Goal: Transaction & Acquisition: Book appointment/travel/reservation

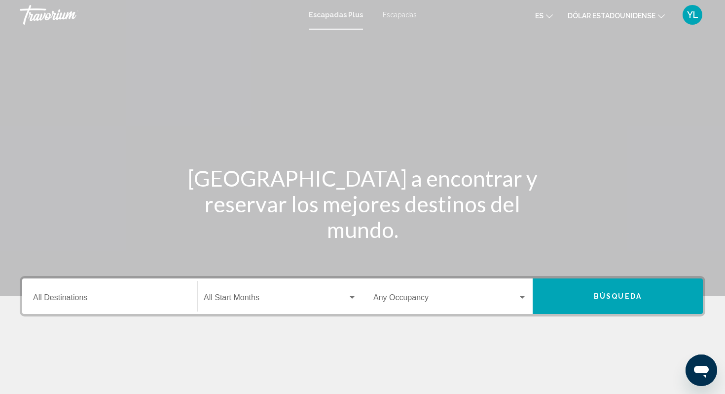
click at [86, 288] on div "Destination All Destinations" at bounding box center [109, 296] width 153 height 31
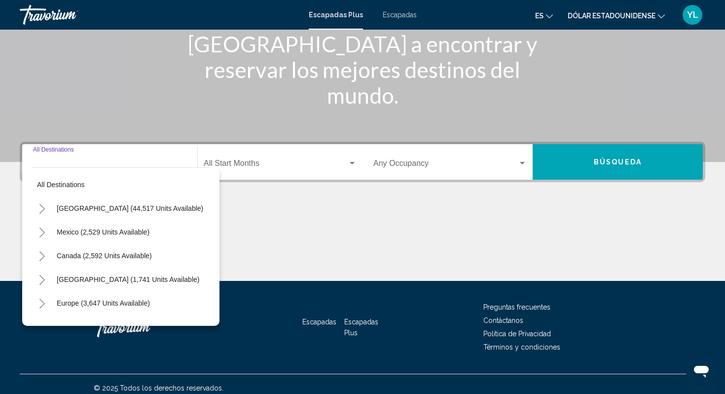
scroll to position [142, 0]
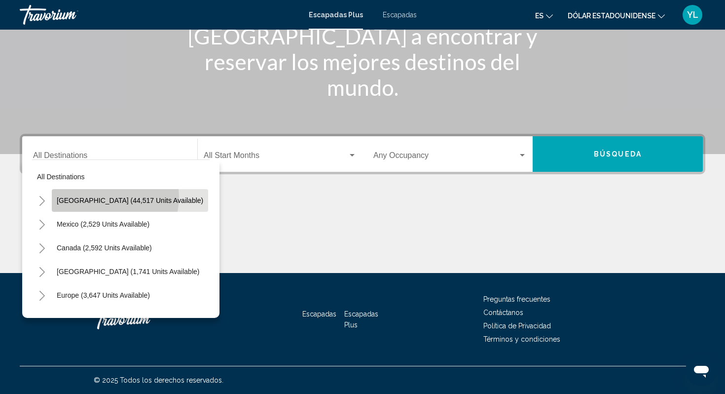
click at [106, 197] on span "[GEOGRAPHIC_DATA] (44,517 units available)" at bounding box center [130, 200] width 146 height 8
type input "**********"
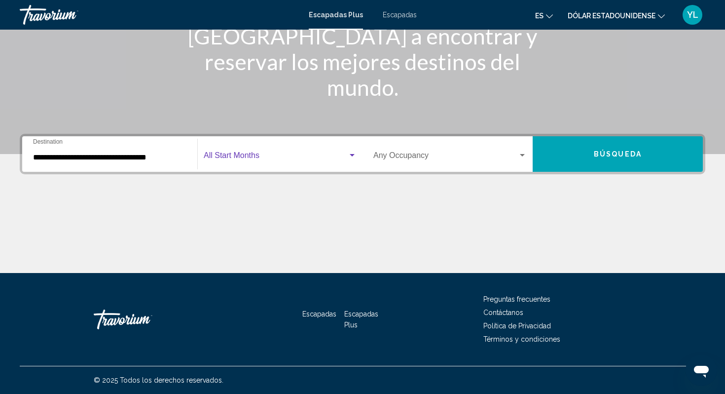
click at [352, 154] on div "Widget de búsqueda" at bounding box center [352, 155] width 5 height 2
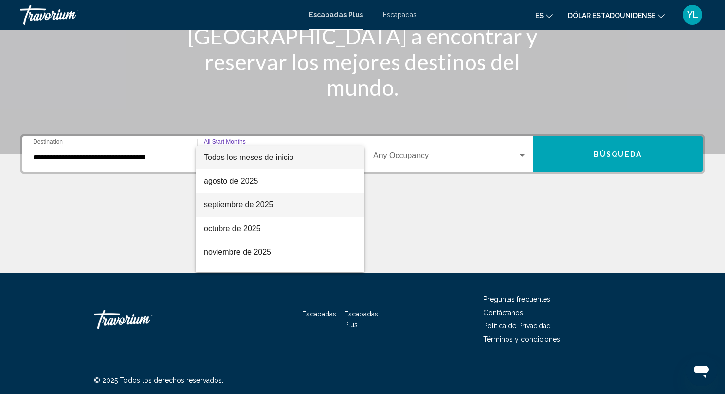
click at [270, 205] on font "septiembre de 2025" at bounding box center [239, 204] width 70 height 8
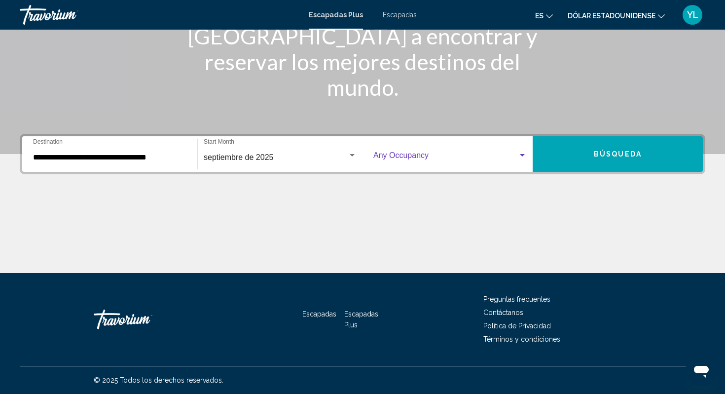
click at [523, 153] on div "Widget de búsqueda" at bounding box center [522, 155] width 9 height 8
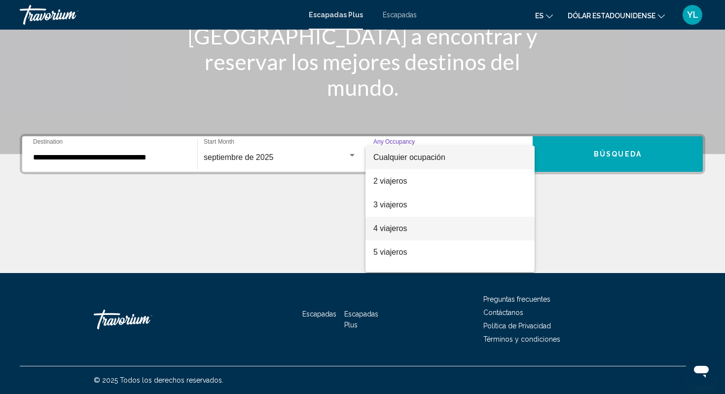
click at [392, 226] on font "4 viajeros" at bounding box center [390, 228] width 34 height 8
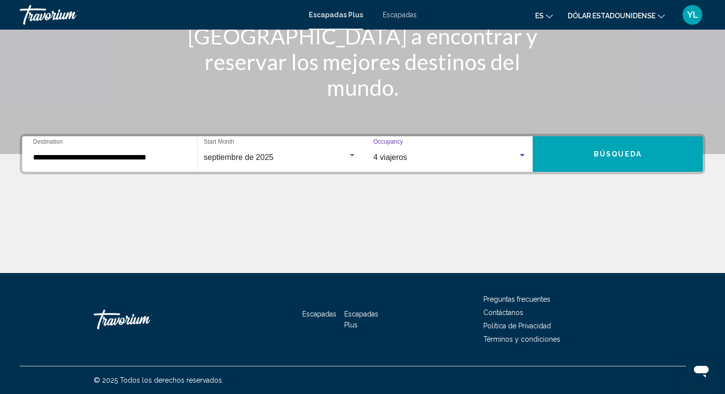
click at [575, 153] on button "Búsqueda" at bounding box center [618, 154] width 170 height 36
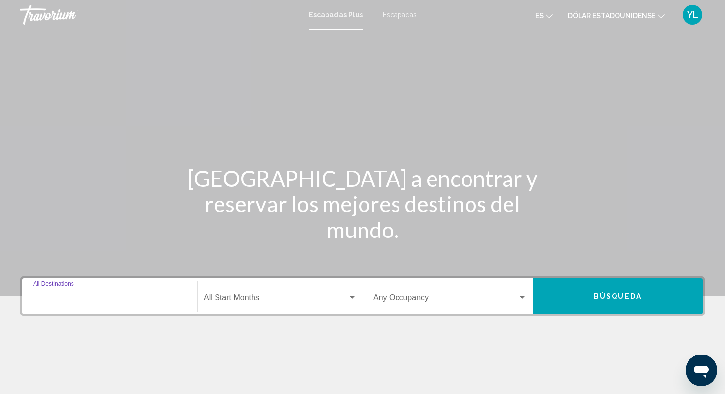
click at [102, 296] on input "Destination All Destinations" at bounding box center [109, 299] width 153 height 9
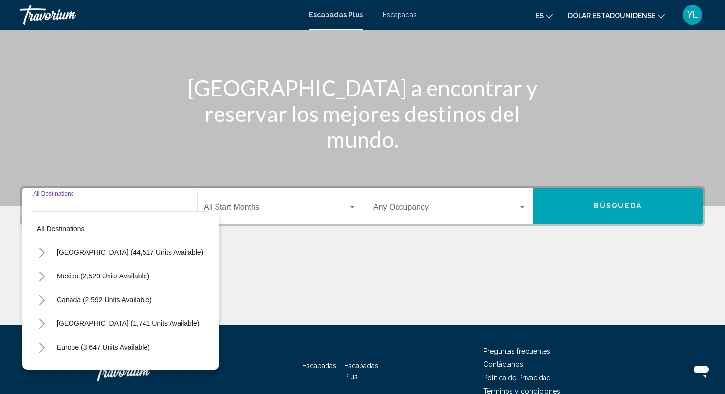
scroll to position [142, 0]
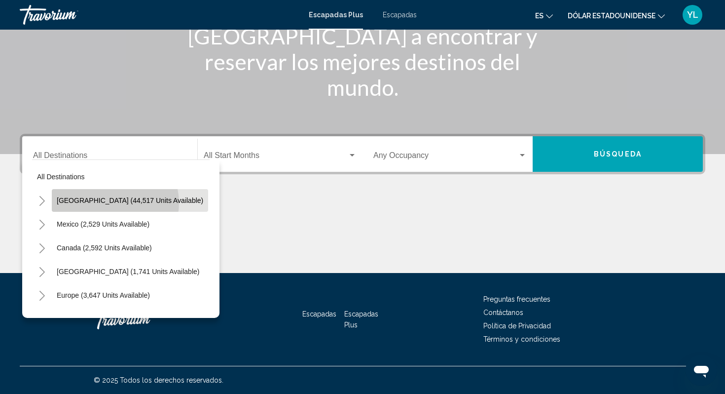
click at [111, 203] on span "[GEOGRAPHIC_DATA] (44,517 units available)" at bounding box center [130, 200] width 146 height 8
type input "**********"
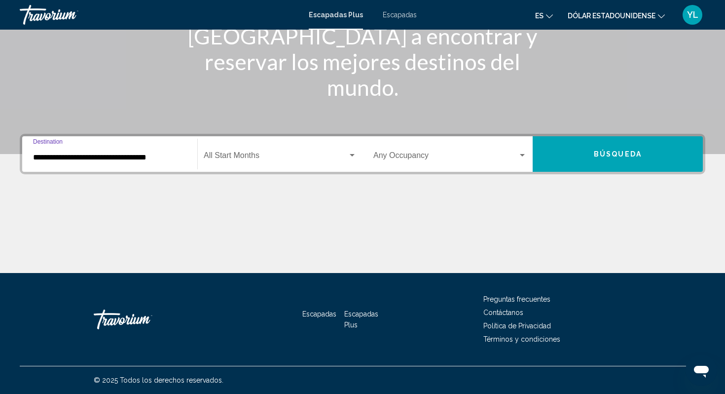
click at [279, 149] on div "Start Month All Start Months" at bounding box center [280, 154] width 153 height 31
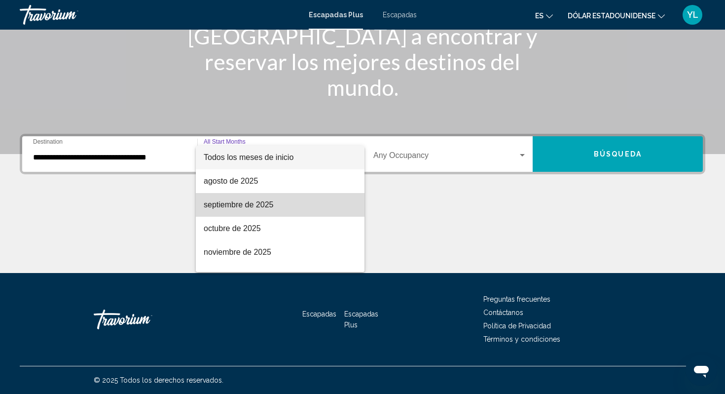
click at [257, 203] on font "septiembre de 2025" at bounding box center [239, 204] width 70 height 8
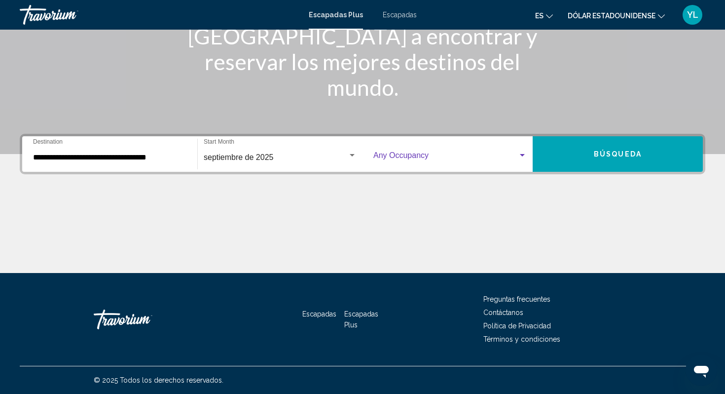
click at [525, 154] on div "Widget de búsqueda" at bounding box center [522, 155] width 9 height 8
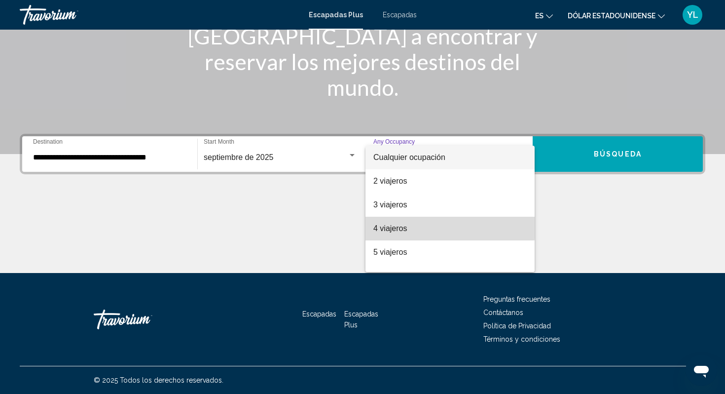
click at [402, 226] on font "4 viajeros" at bounding box center [390, 228] width 34 height 8
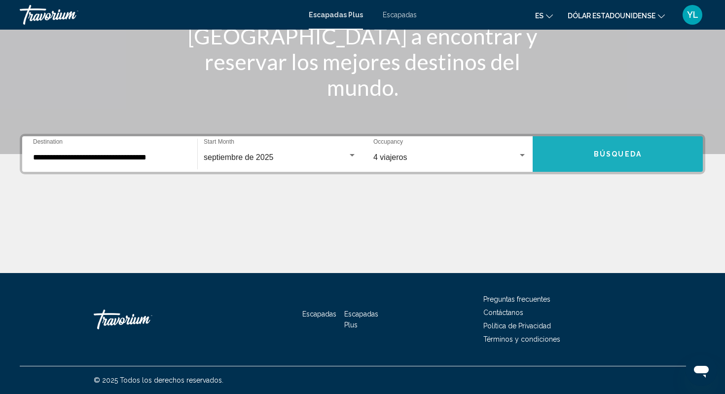
click at [598, 152] on span "Búsqueda" at bounding box center [618, 154] width 48 height 8
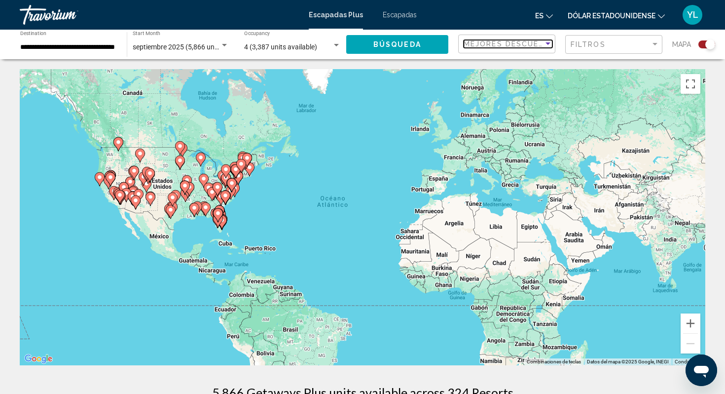
click at [549, 44] on div "Sort by" at bounding box center [547, 43] width 5 height 2
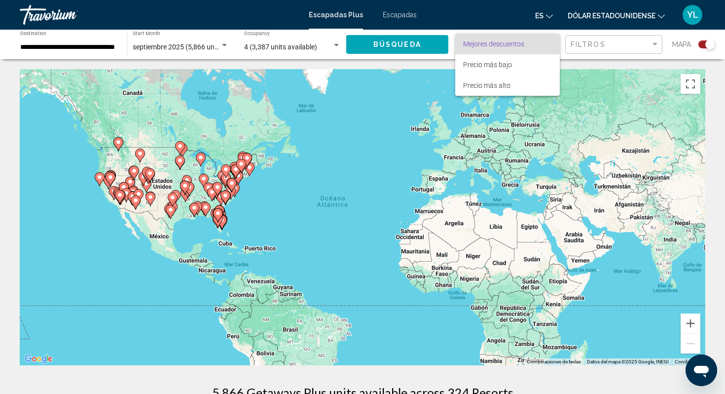
click at [580, 72] on div at bounding box center [362, 197] width 725 height 394
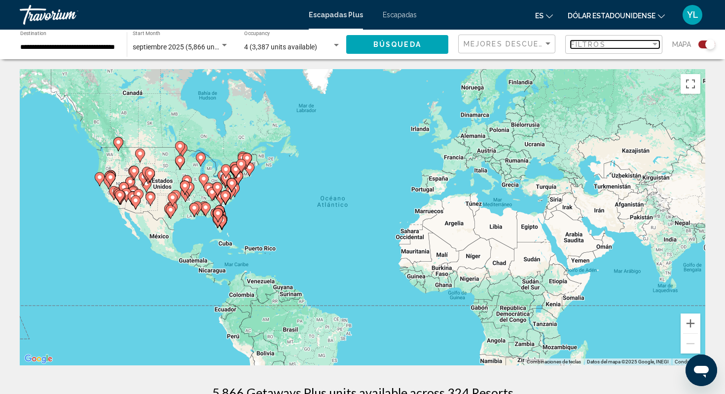
click at [655, 43] on div "Filter" at bounding box center [654, 44] width 5 height 2
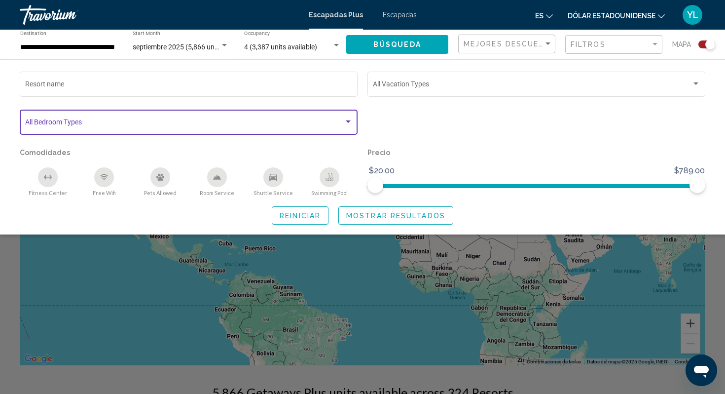
click at [349, 121] on div "Search widget" at bounding box center [348, 121] width 5 height 2
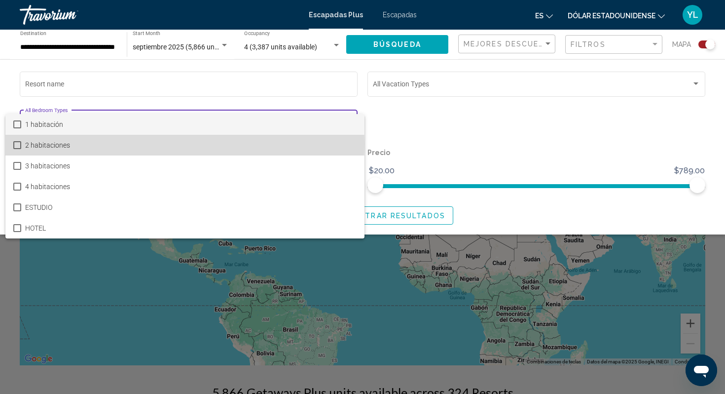
click at [18, 144] on mat-pseudo-checkbox at bounding box center [17, 145] width 8 height 8
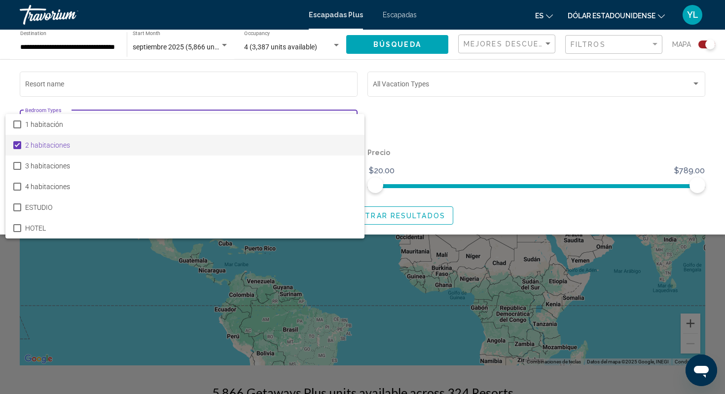
click at [492, 121] on div at bounding box center [362, 197] width 725 height 394
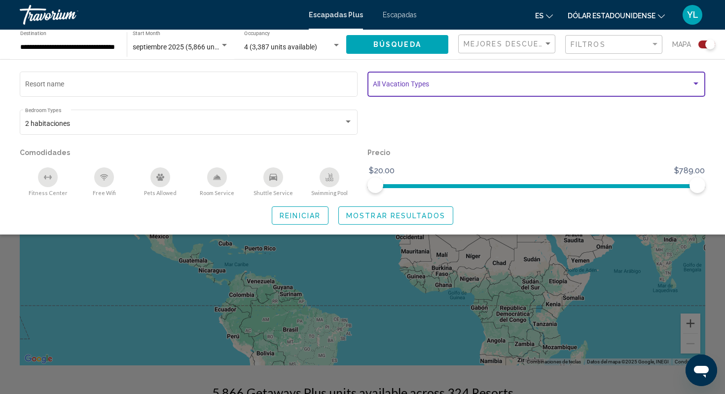
click at [696, 82] on div "Search widget" at bounding box center [695, 84] width 9 height 8
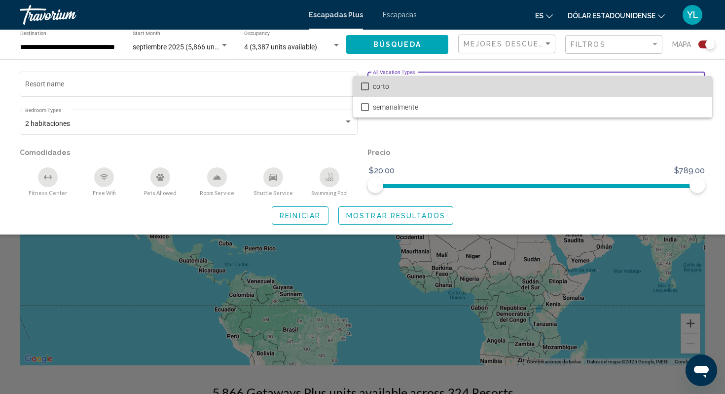
click at [365, 86] on mat-pseudo-checkbox at bounding box center [365, 86] width 8 height 8
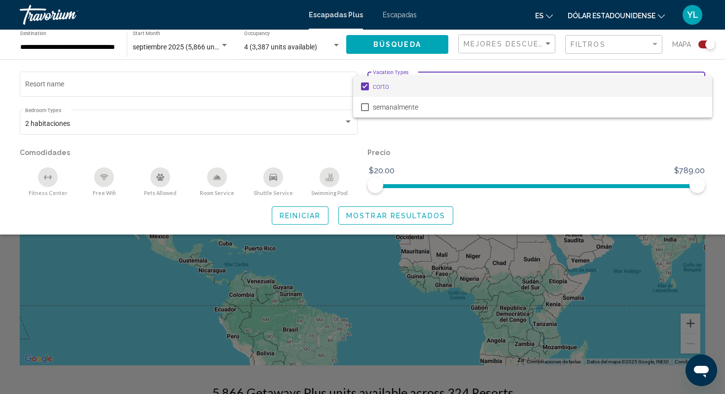
click at [420, 148] on div at bounding box center [362, 197] width 725 height 394
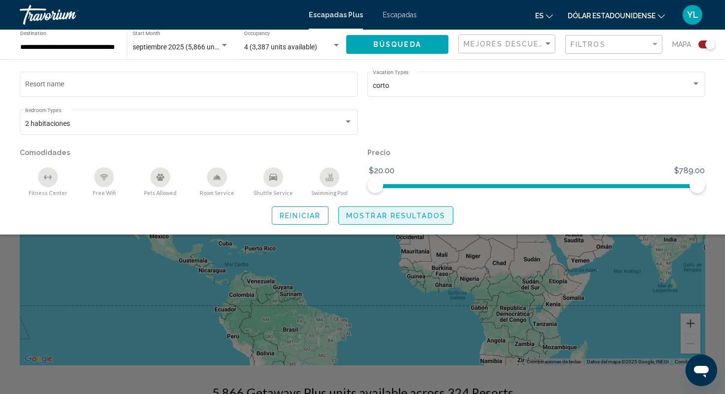
click at [360, 218] on span "Mostrar resultados" at bounding box center [395, 216] width 99 height 8
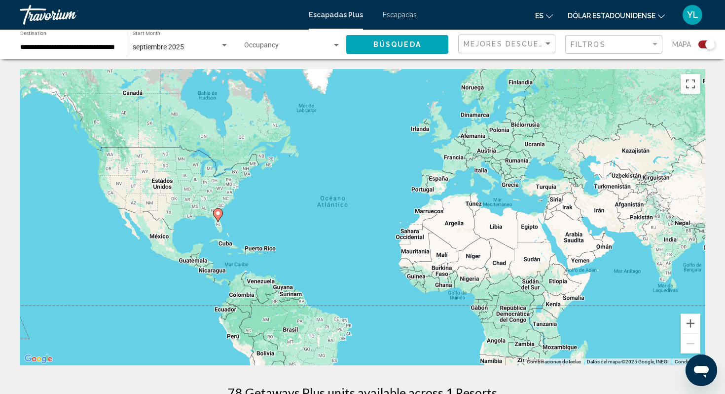
click at [219, 215] on image "Contenido principal" at bounding box center [218, 213] width 6 height 6
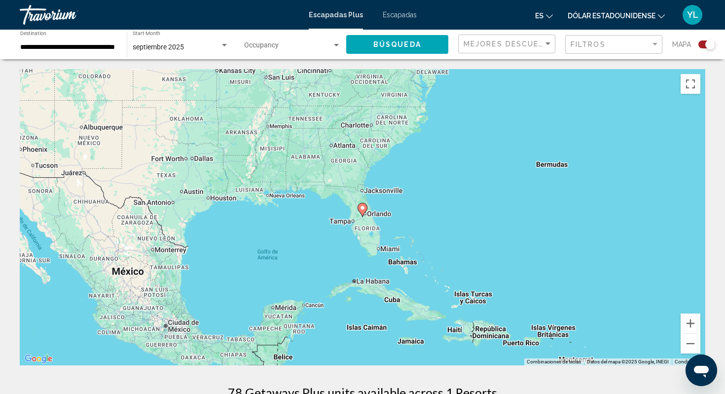
click at [711, 46] on div "Search widget" at bounding box center [710, 44] width 10 height 10
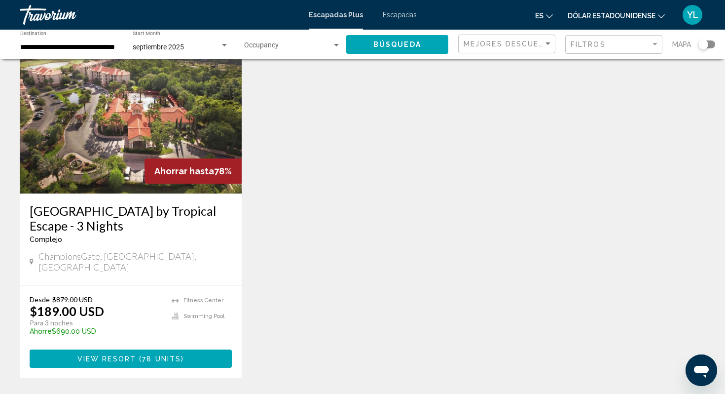
scroll to position [69, 0]
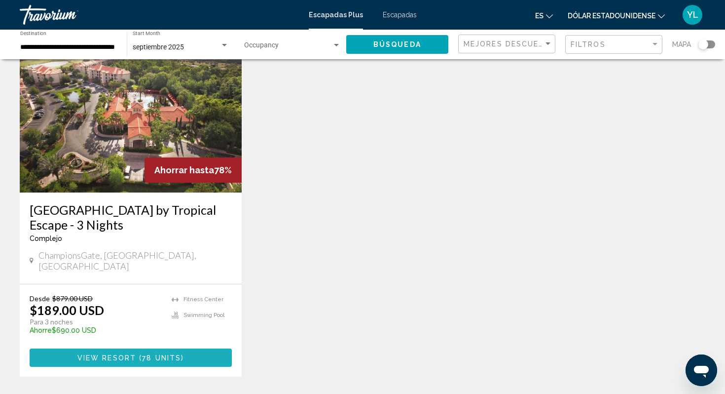
click at [169, 354] on span "78 units" at bounding box center [161, 358] width 39 height 8
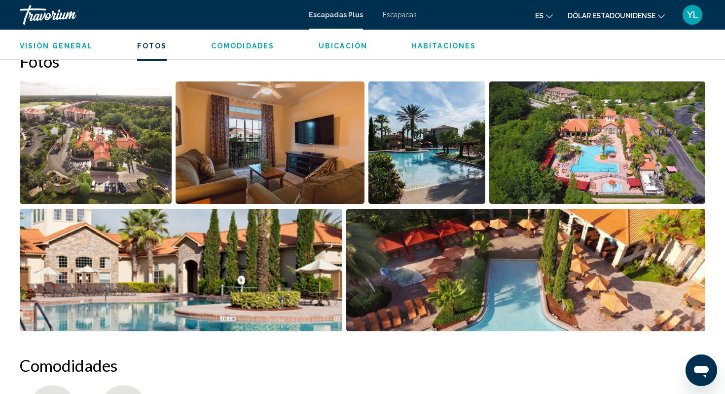
scroll to position [434, 0]
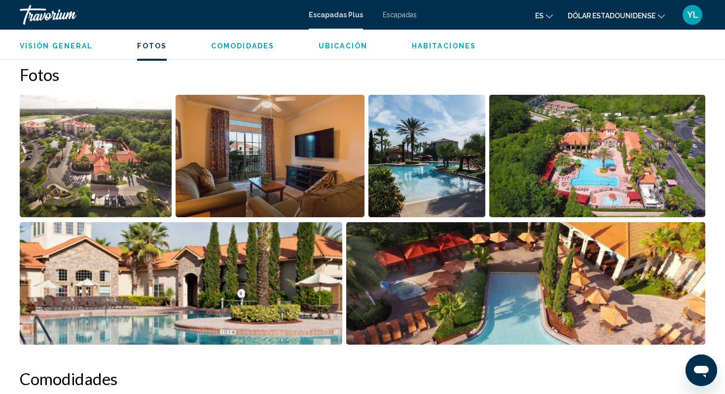
click at [445, 172] on img "Open full-screen image slider" at bounding box center [426, 156] width 117 height 122
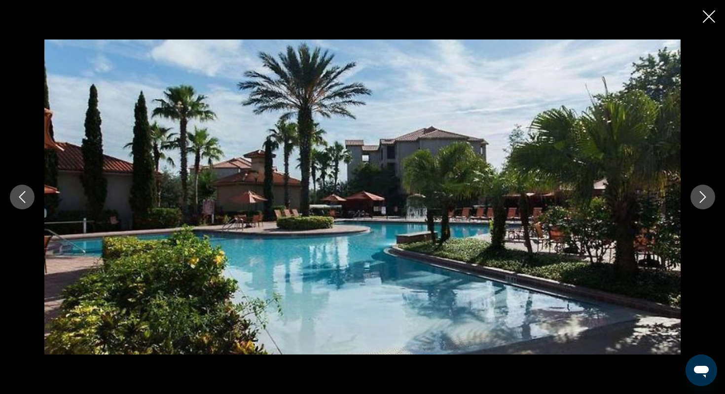
click at [703, 195] on icon "Next image" at bounding box center [703, 197] width 12 height 12
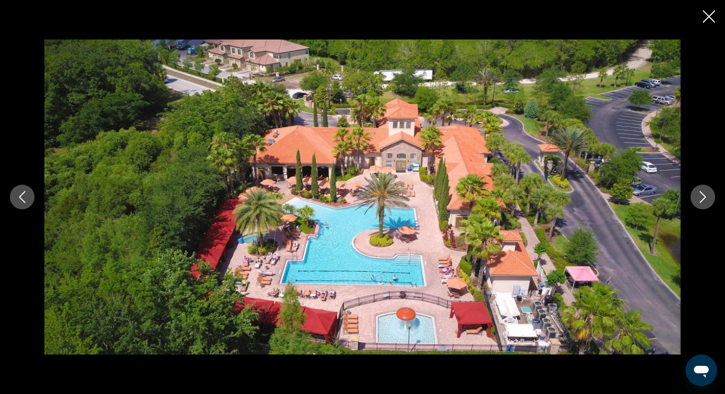
click at [703, 195] on icon "Next image" at bounding box center [703, 197] width 12 height 12
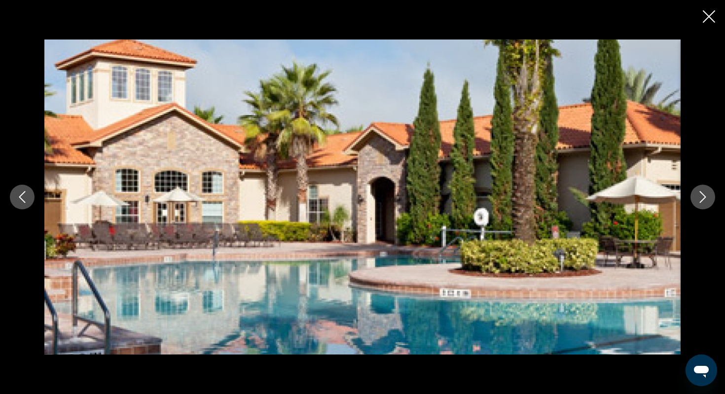
click at [703, 195] on icon "Next image" at bounding box center [703, 197] width 12 height 12
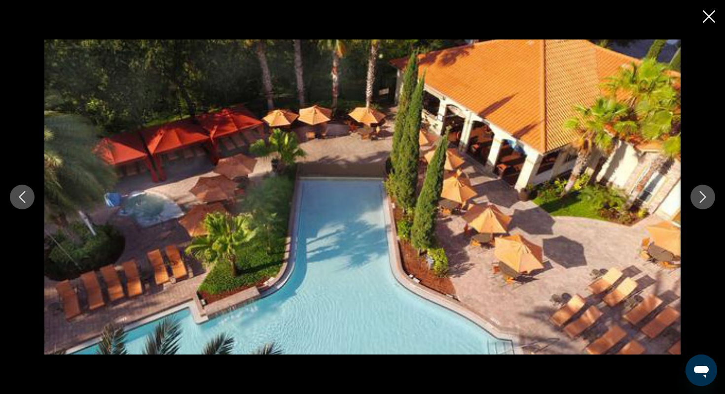
click at [703, 195] on icon "Next image" at bounding box center [703, 197] width 12 height 12
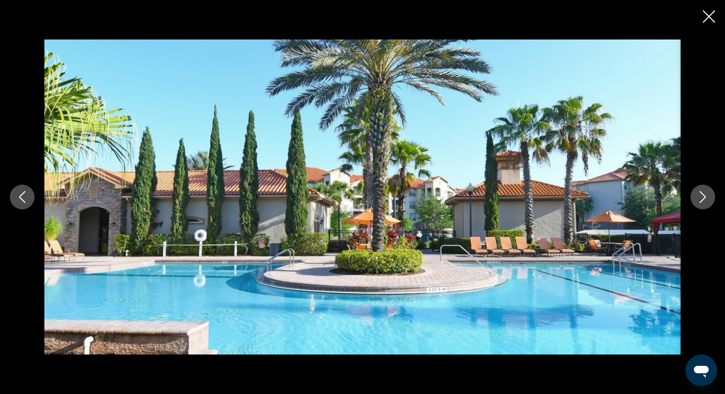
click at [703, 195] on icon "Next image" at bounding box center [703, 197] width 6 height 12
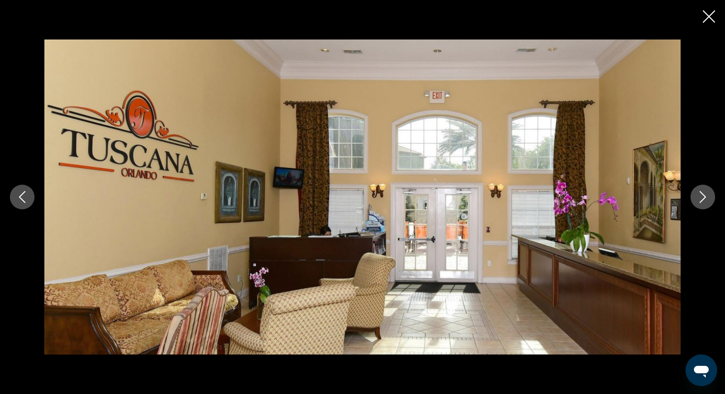
click at [708, 196] on icon "Next image" at bounding box center [703, 197] width 12 height 12
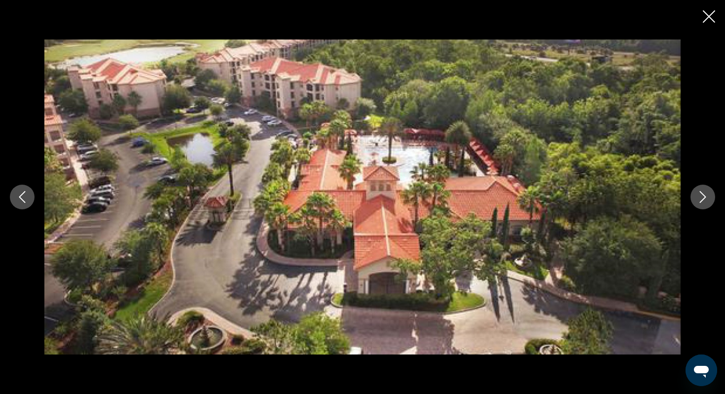
click at [708, 196] on icon "Next image" at bounding box center [703, 197] width 12 height 12
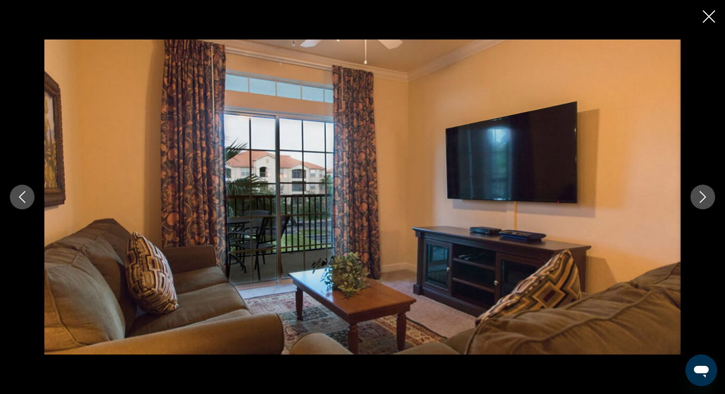
click at [708, 196] on icon "Next image" at bounding box center [703, 197] width 12 height 12
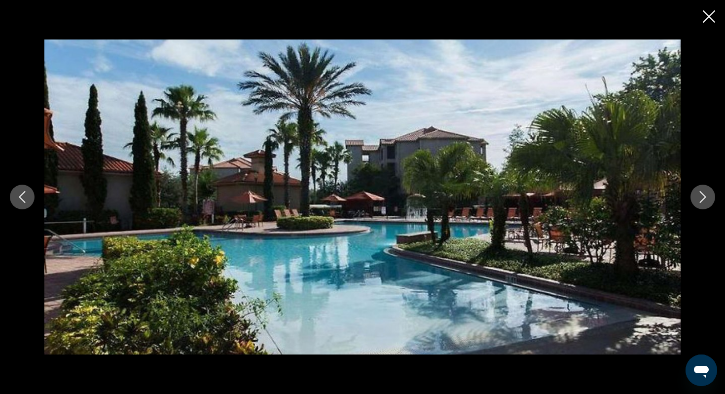
click at [708, 196] on icon "Next image" at bounding box center [703, 197] width 12 height 12
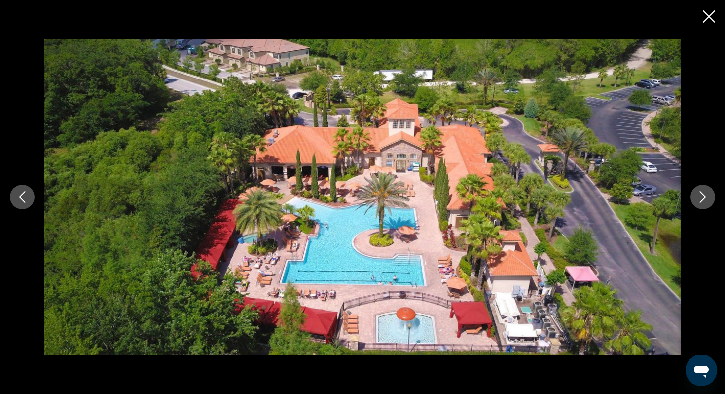
click at [708, 196] on icon "Next image" at bounding box center [703, 197] width 12 height 12
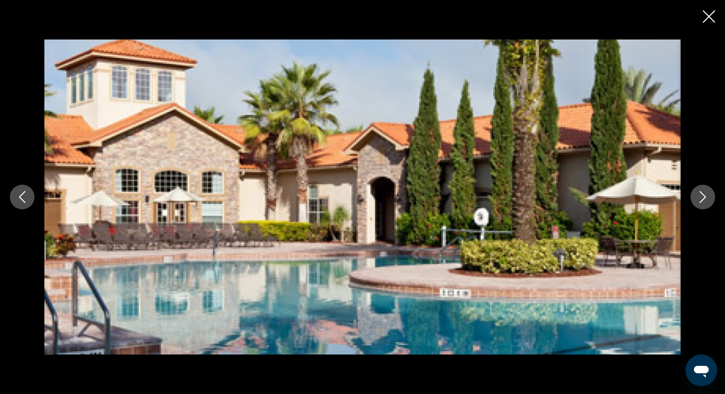
click at [708, 196] on icon "Next image" at bounding box center [703, 197] width 12 height 12
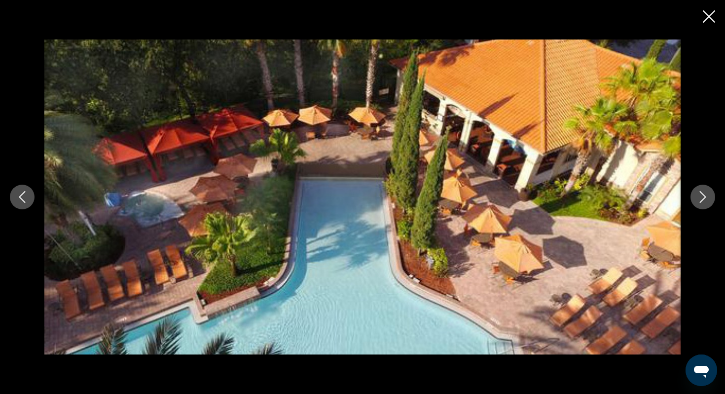
click at [708, 196] on icon "Next image" at bounding box center [703, 197] width 12 height 12
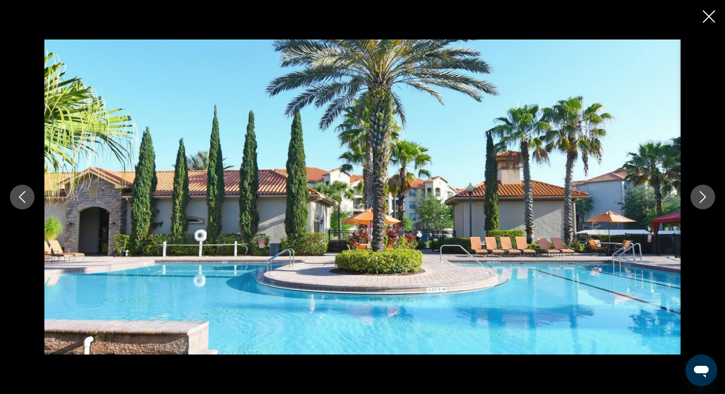
click at [708, 15] on icon "Close slideshow" at bounding box center [709, 16] width 12 height 12
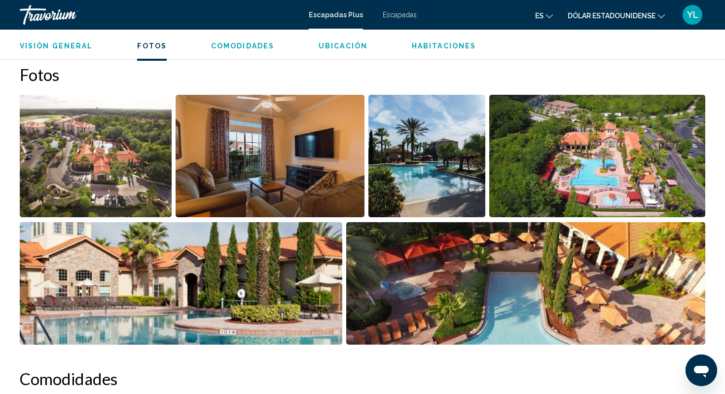
click at [223, 49] on span "Comodidades" at bounding box center [242, 46] width 63 height 8
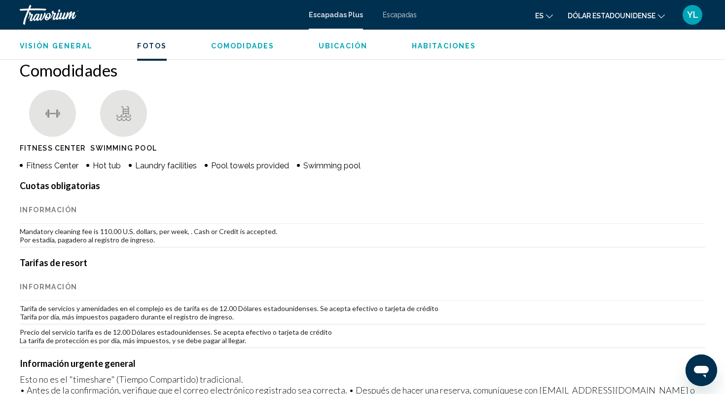
scroll to position [744, 0]
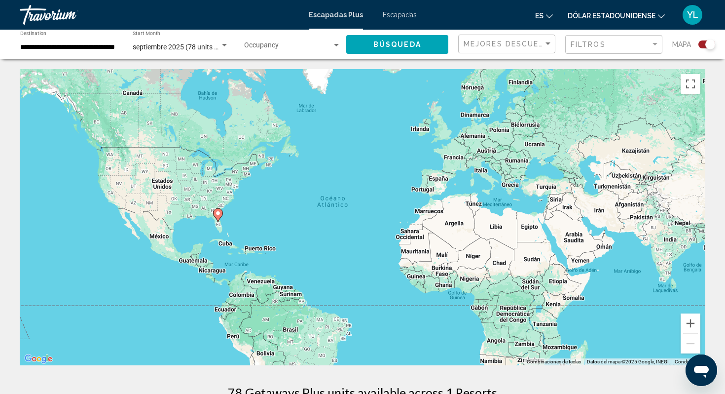
click at [706, 43] on div "Search widget" at bounding box center [710, 44] width 10 height 10
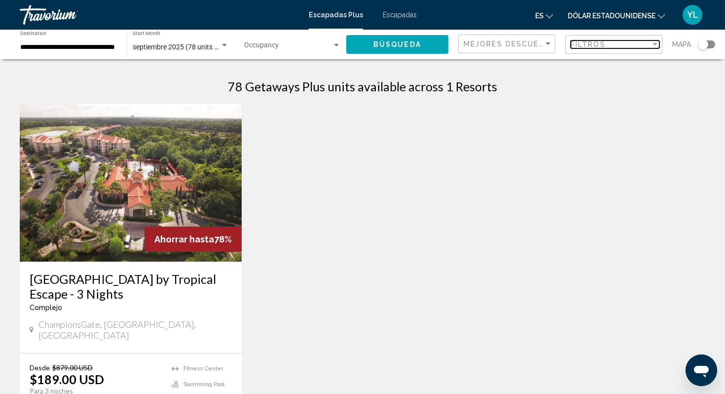
click at [653, 42] on div "Filter" at bounding box center [654, 44] width 9 height 8
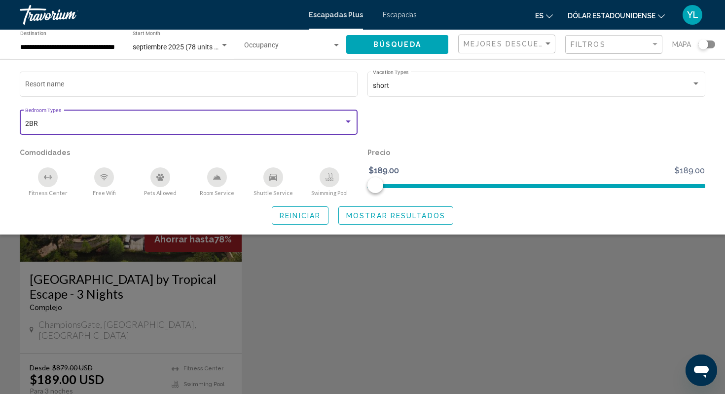
click at [351, 123] on div "Search widget" at bounding box center [348, 122] width 9 height 8
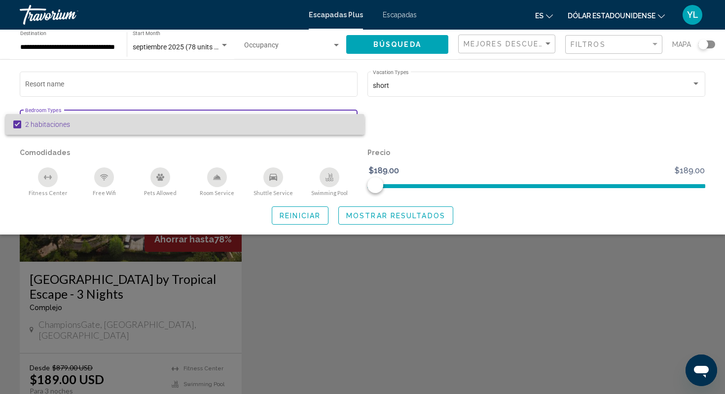
click at [17, 124] on mat-pseudo-checkbox at bounding box center [17, 124] width 8 height 8
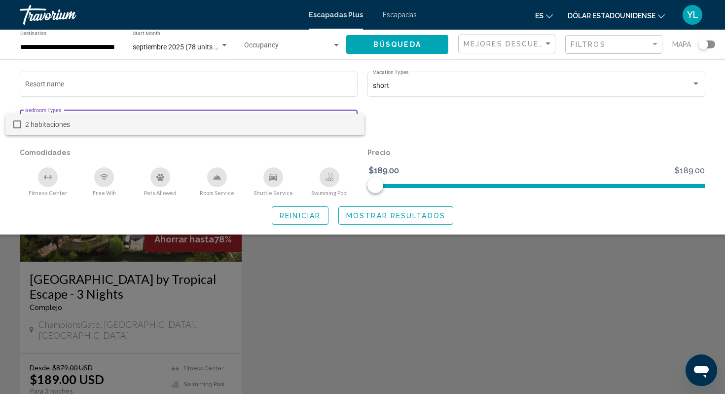
click at [254, 152] on div at bounding box center [362, 197] width 725 height 394
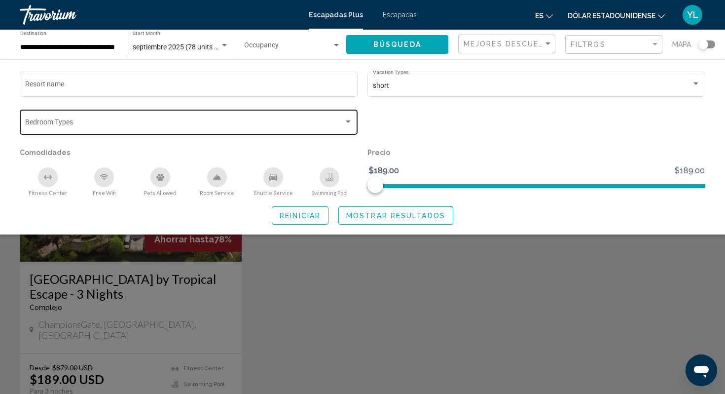
click at [348, 123] on div "Search widget" at bounding box center [348, 121] width 5 height 2
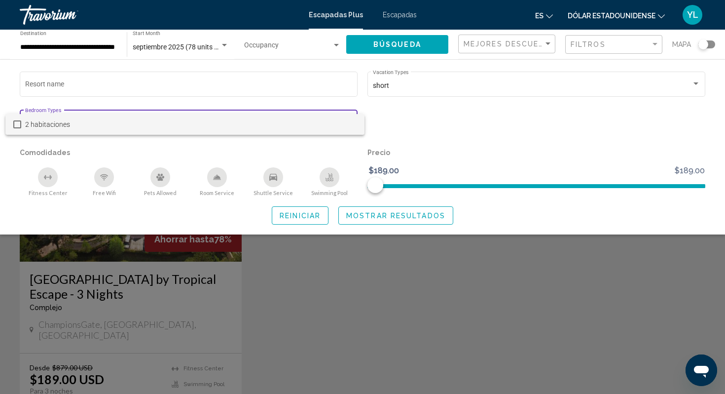
click at [249, 155] on div at bounding box center [362, 197] width 725 height 394
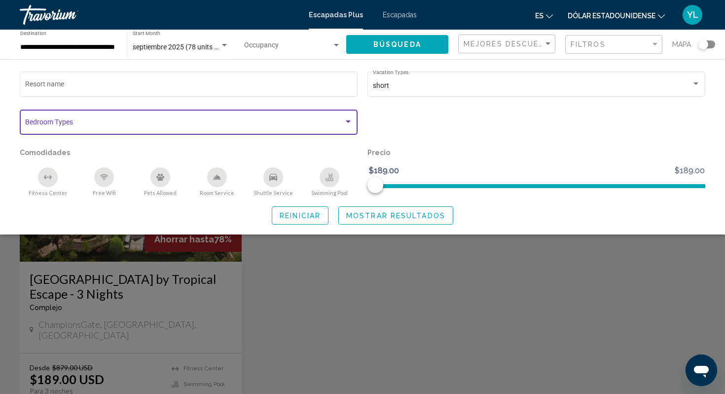
click at [350, 120] on div "Search widget" at bounding box center [348, 122] width 9 height 8
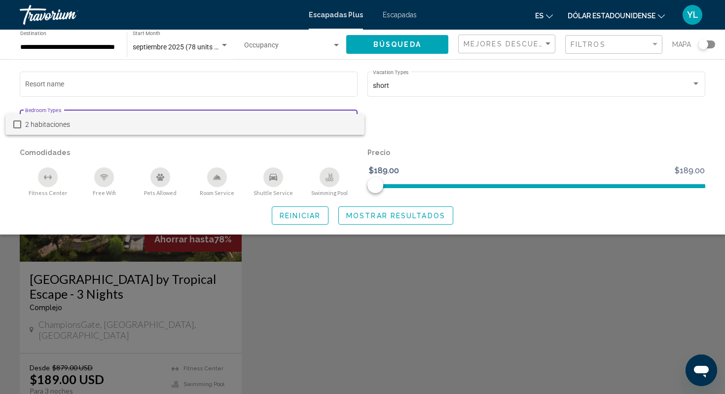
click at [440, 113] on div at bounding box center [362, 197] width 725 height 394
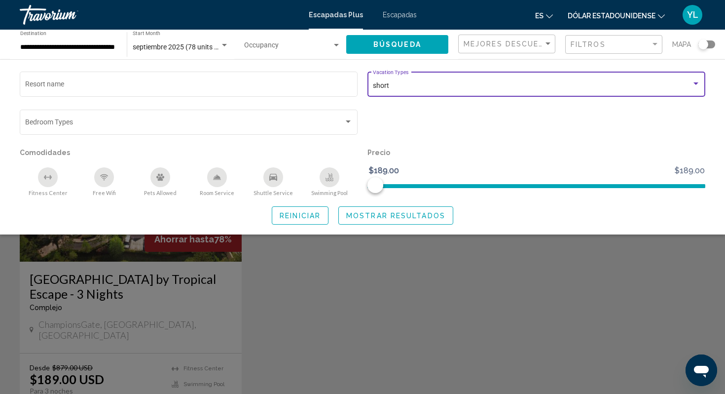
click at [694, 81] on div "Search widget" at bounding box center [695, 84] width 9 height 8
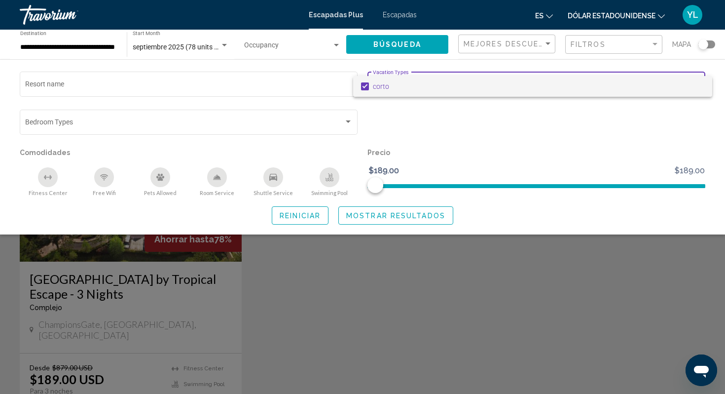
click at [669, 129] on div at bounding box center [362, 197] width 725 height 394
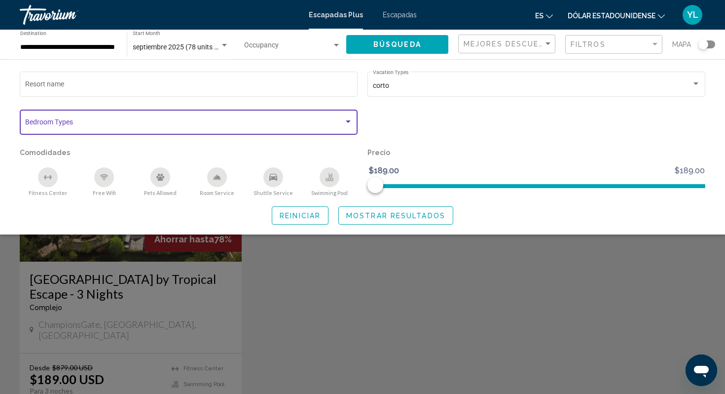
click at [350, 119] on div "Search widget" at bounding box center [348, 122] width 9 height 8
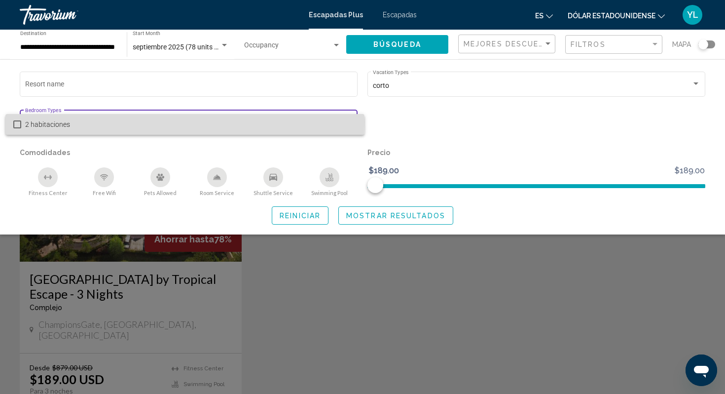
click at [18, 122] on mat-pseudo-checkbox at bounding box center [17, 124] width 8 height 8
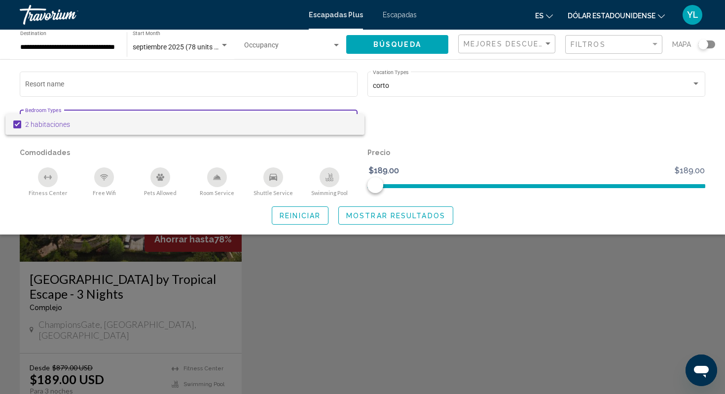
click at [455, 122] on div at bounding box center [362, 197] width 725 height 394
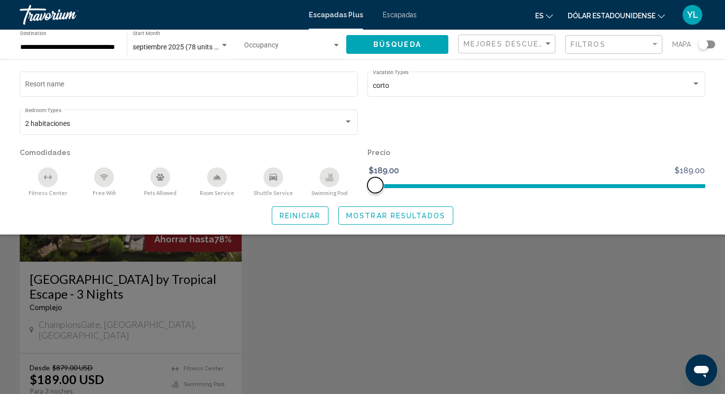
drag, startPoint x: 377, startPoint y: 184, endPoint x: 506, endPoint y: 182, distance: 129.2
click at [507, 184] on ngx-slider "$189.00 $189.00 $189.00 $189.00" at bounding box center [536, 185] width 338 height 2
drag, startPoint x: 379, startPoint y: 185, endPoint x: 427, endPoint y: 184, distance: 47.8
click at [427, 184] on ngx-slider "$189.00 $189.00 $189.00 $189.00" at bounding box center [536, 185] width 338 height 2
drag, startPoint x: 377, startPoint y: 183, endPoint x: 409, endPoint y: 188, distance: 32.8
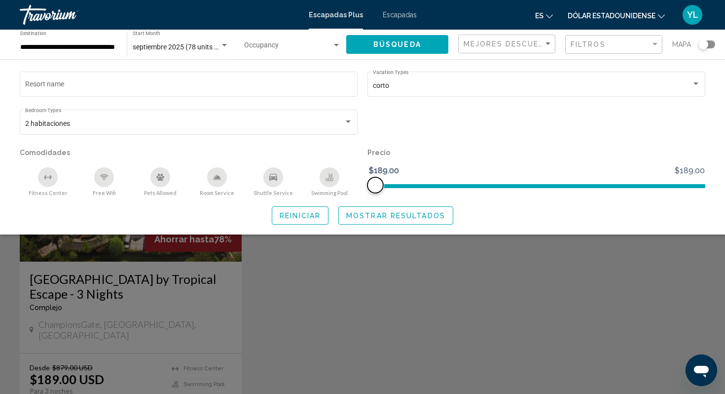
click at [409, 186] on ngx-slider "$189.00 $189.00 $189.00 $189.00" at bounding box center [536, 185] width 338 height 2
click at [310, 217] on span "Reiniciar" at bounding box center [300, 216] width 41 height 8
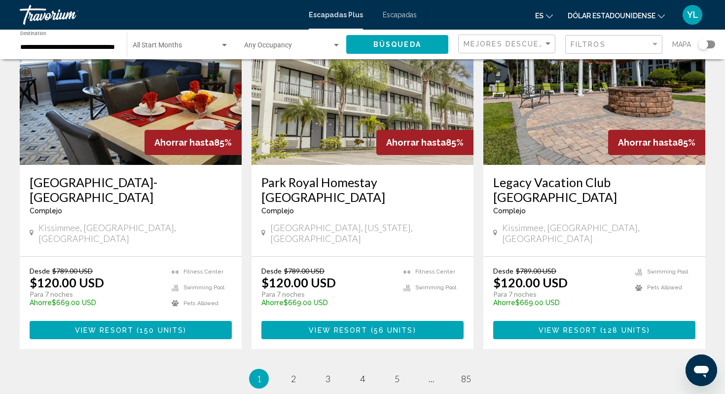
scroll to position [1213, 0]
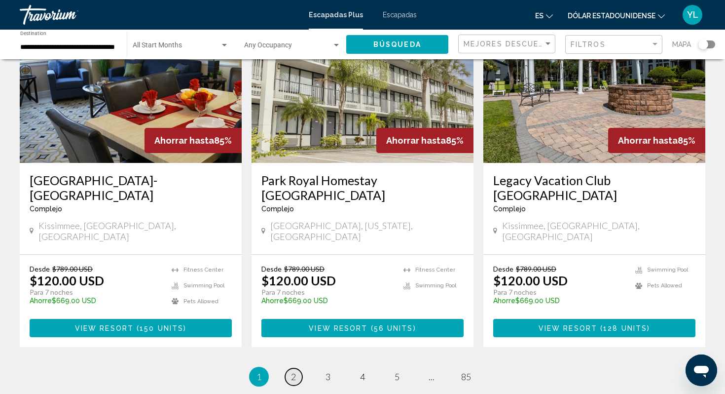
click at [293, 371] on span "2" at bounding box center [293, 376] width 5 height 11
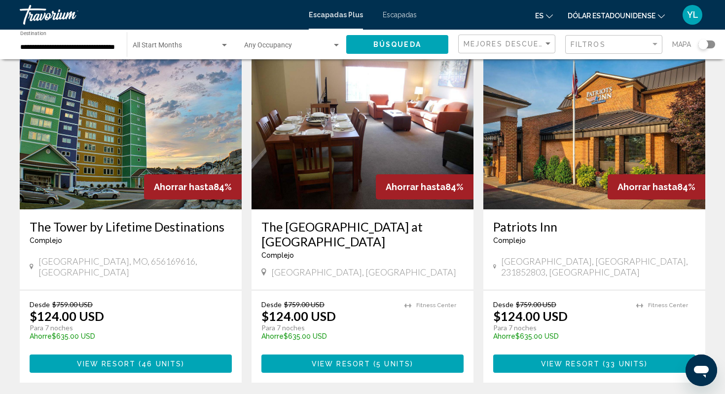
scroll to position [1134, 0]
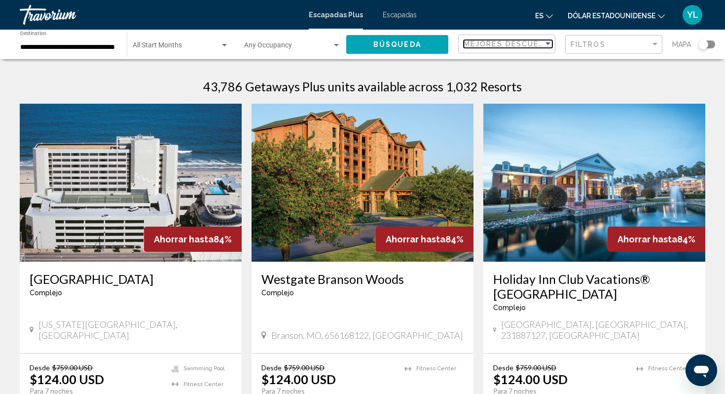
click at [548, 42] on div "Sort by" at bounding box center [547, 44] width 9 height 8
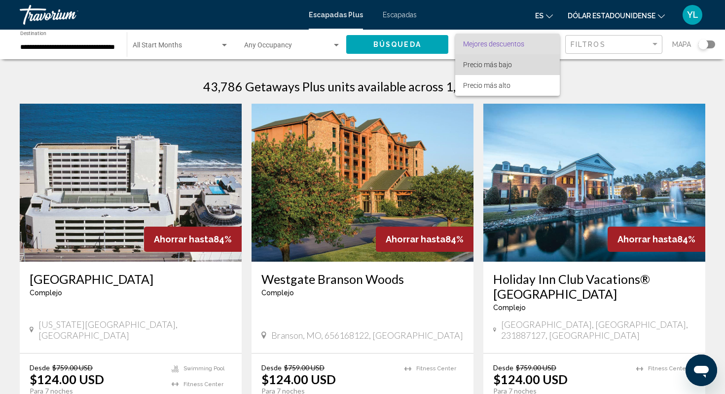
click at [539, 67] on span "Precio más bajo" at bounding box center [507, 64] width 89 height 21
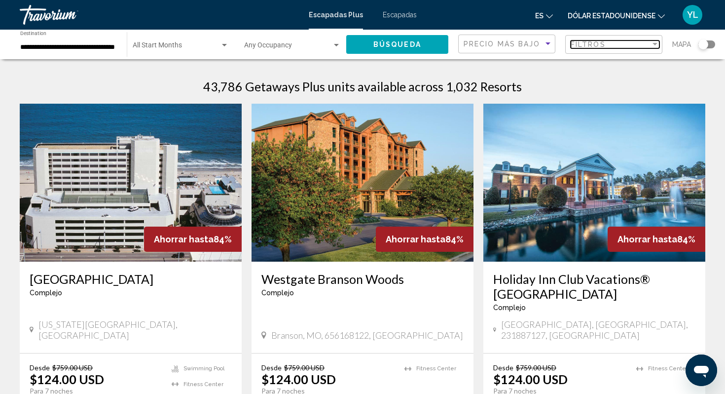
click at [656, 45] on div "Filter" at bounding box center [654, 44] width 5 height 2
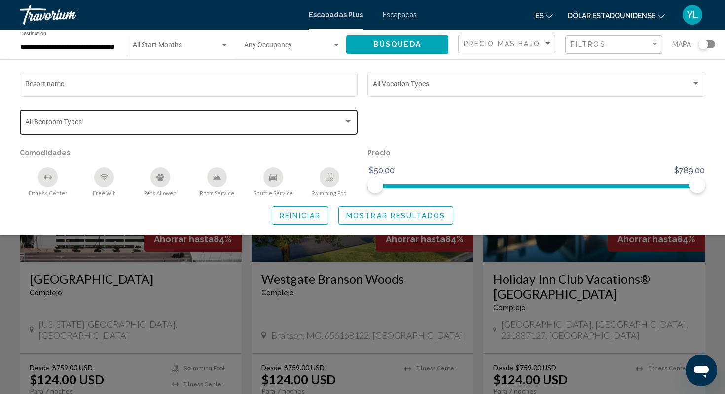
click at [349, 122] on div "Search widget" at bounding box center [348, 121] width 5 height 2
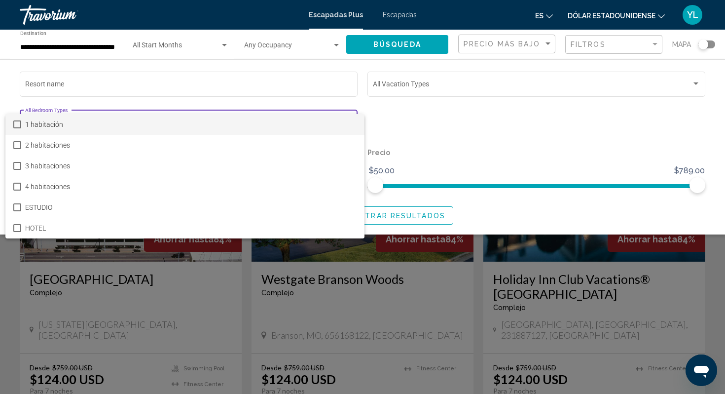
click at [434, 122] on div at bounding box center [362, 197] width 725 height 394
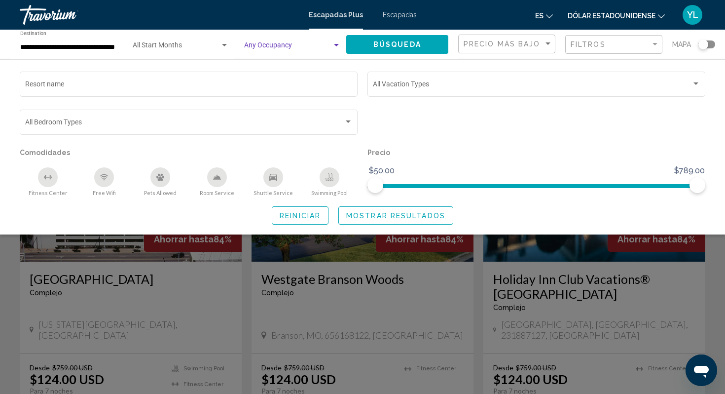
click at [334, 43] on div "Search widget" at bounding box center [336, 45] width 9 height 8
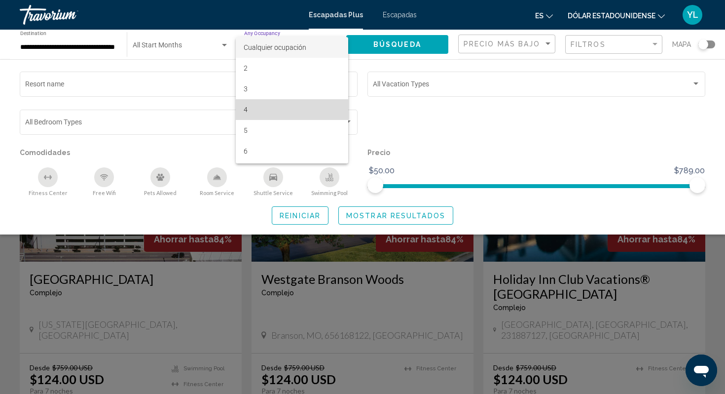
click at [258, 110] on span "4" at bounding box center [292, 109] width 97 height 21
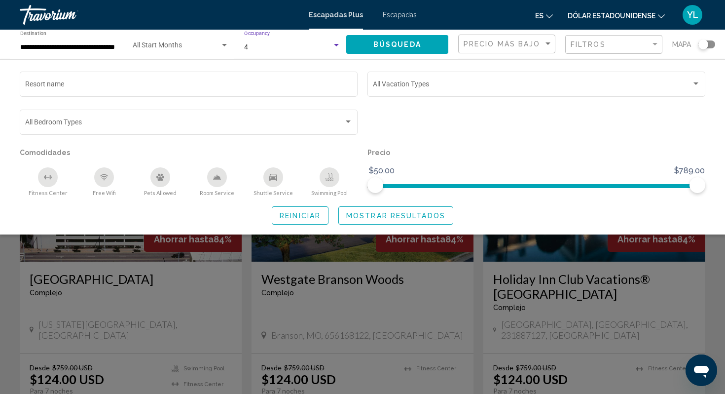
click at [334, 45] on div "Search widget" at bounding box center [336, 45] width 5 height 2
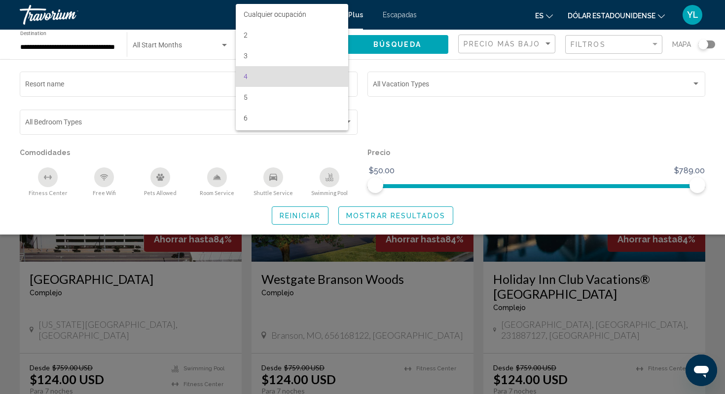
click at [433, 137] on div at bounding box center [362, 197] width 725 height 394
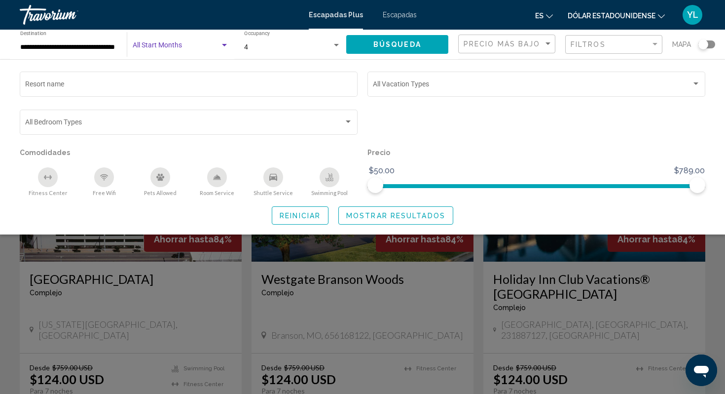
click at [224, 44] on div "Search widget" at bounding box center [224, 45] width 5 height 2
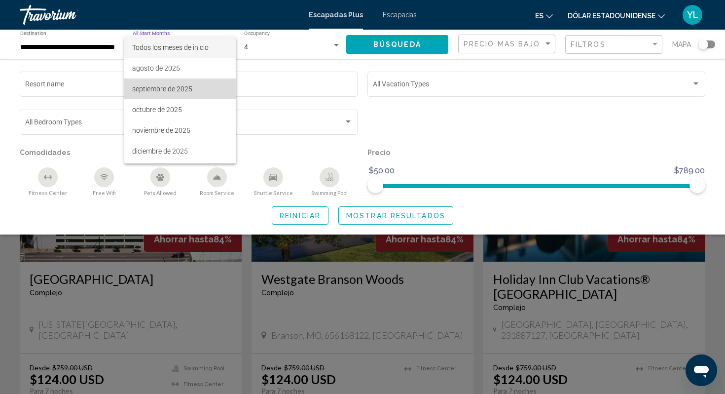
click at [160, 89] on font "septiembre de 2025" at bounding box center [162, 89] width 60 height 8
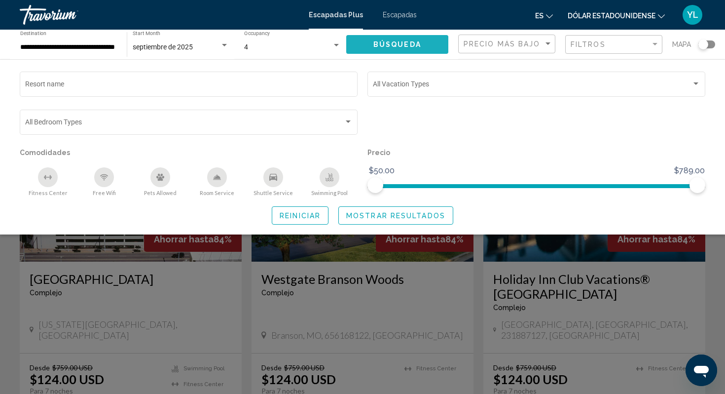
click at [372, 46] on button "Búsqueda" at bounding box center [397, 44] width 102 height 18
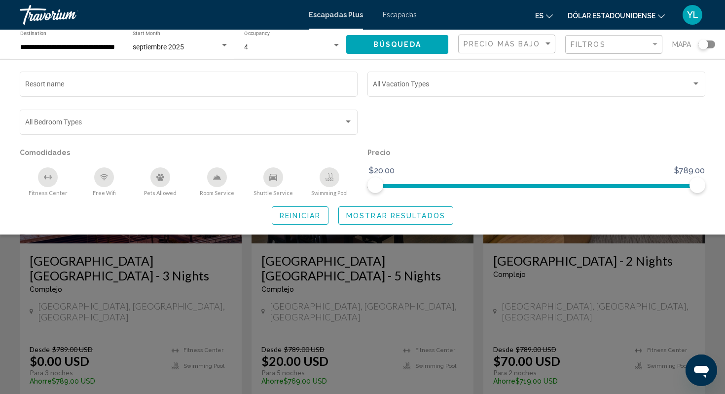
scroll to position [19, 0]
click at [316, 271] on div "Search widget" at bounding box center [362, 271] width 725 height 246
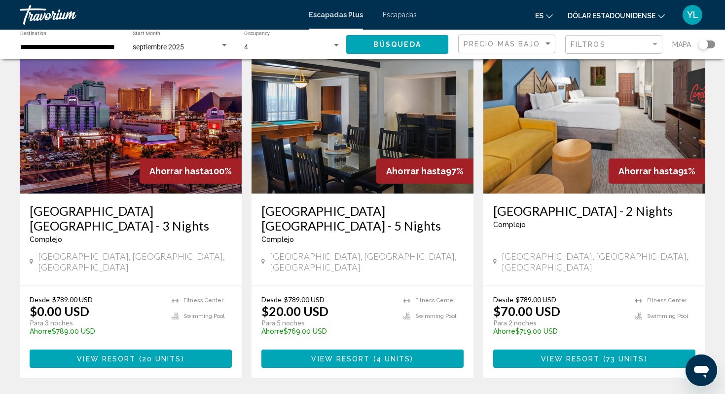
scroll to position [70, 0]
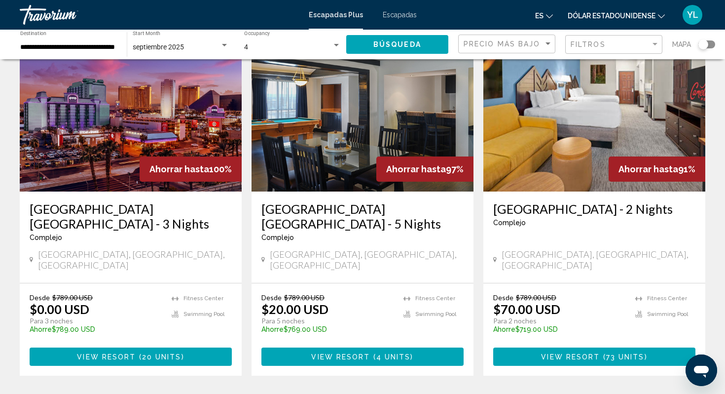
click at [97, 150] on img "Contenido principal" at bounding box center [131, 113] width 222 height 158
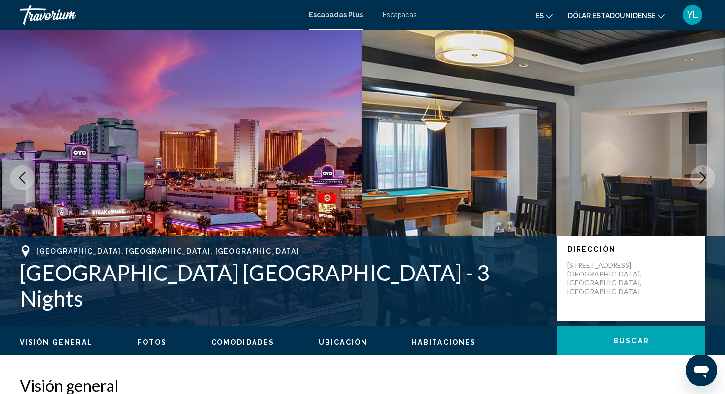
click at [704, 177] on icon "Next image" at bounding box center [703, 178] width 6 height 12
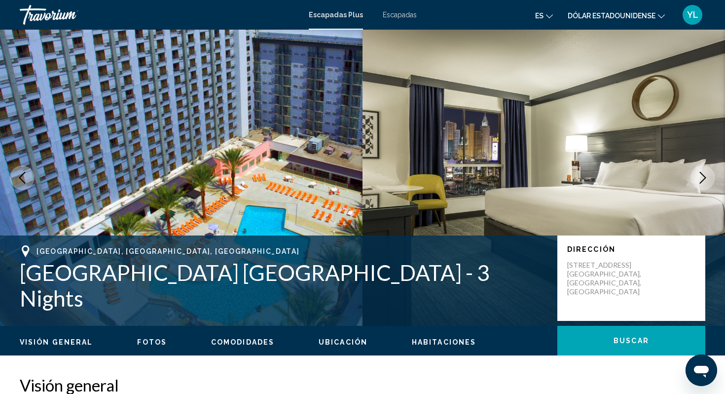
click at [704, 177] on icon "Next image" at bounding box center [703, 178] width 6 height 12
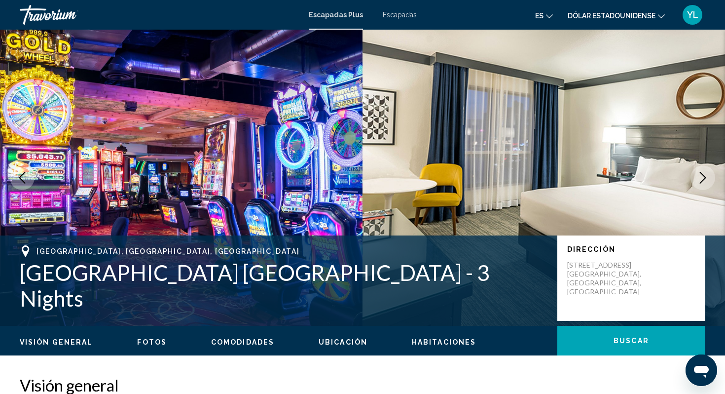
click at [704, 177] on icon "Next image" at bounding box center [703, 178] width 6 height 12
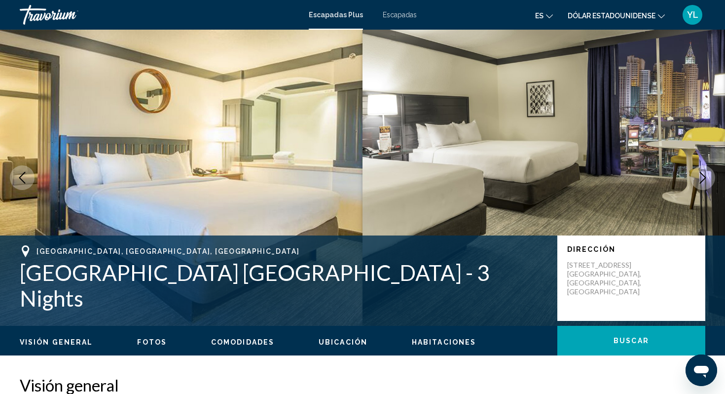
click at [704, 177] on icon "Next image" at bounding box center [703, 178] width 6 height 12
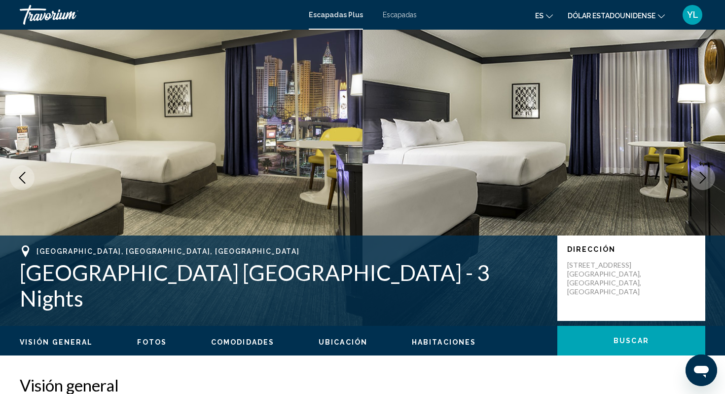
click at [704, 177] on icon "Next image" at bounding box center [703, 178] width 6 height 12
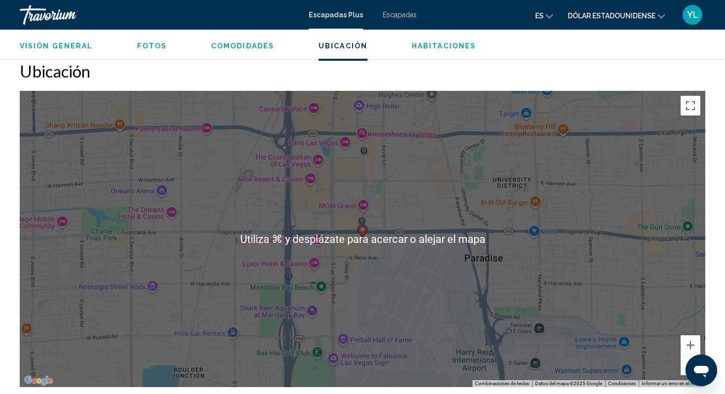
scroll to position [1113, 0]
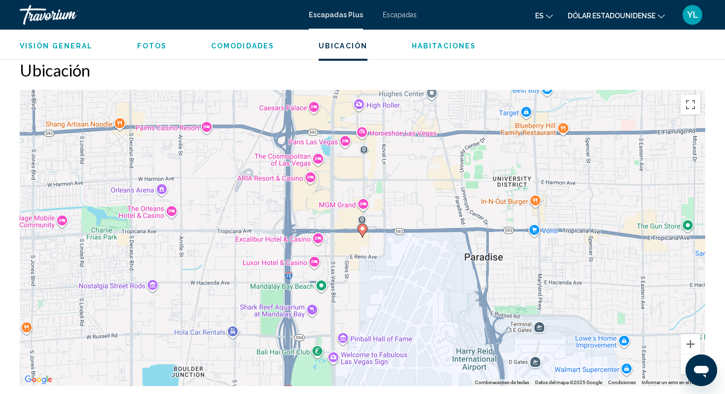
click at [584, 57] on div "Visión general Fotos Comodidades Ubicación Habitaciones [GEOGRAPHIC_DATA]" at bounding box center [362, 45] width 725 height 31
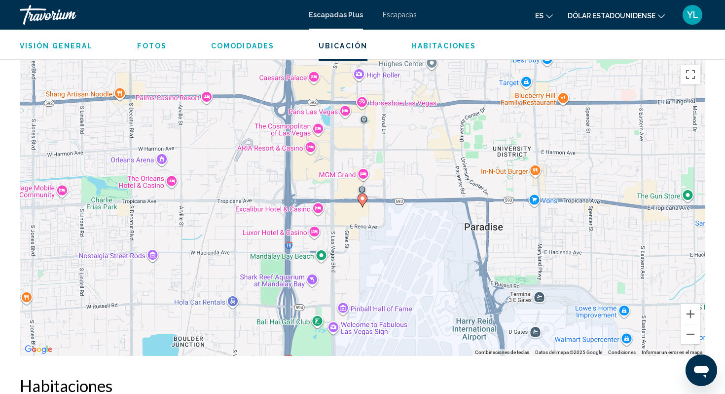
scroll to position [1134, 0]
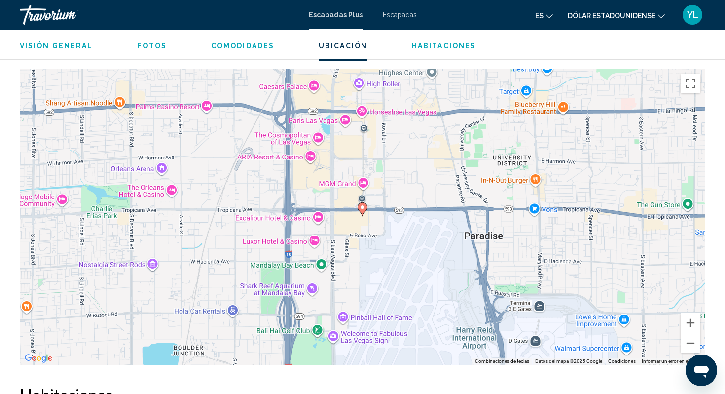
click at [345, 117] on div "Para activar la función de arrastrar con el teclado, presiona Alt + Intro. Una …" at bounding box center [362, 217] width 685 height 296
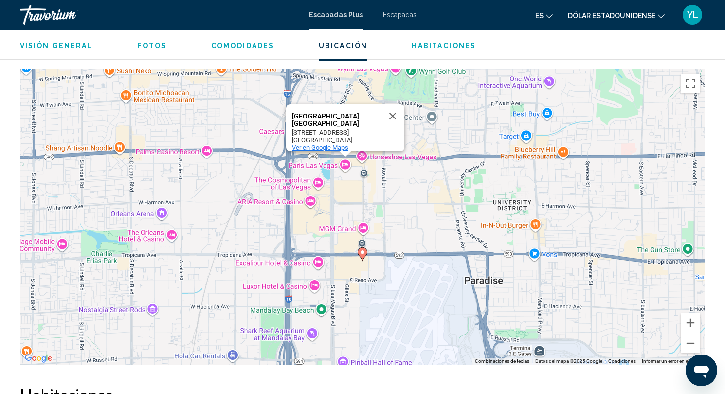
click at [337, 144] on span "Ver en Google Maps" at bounding box center [320, 147] width 56 height 7
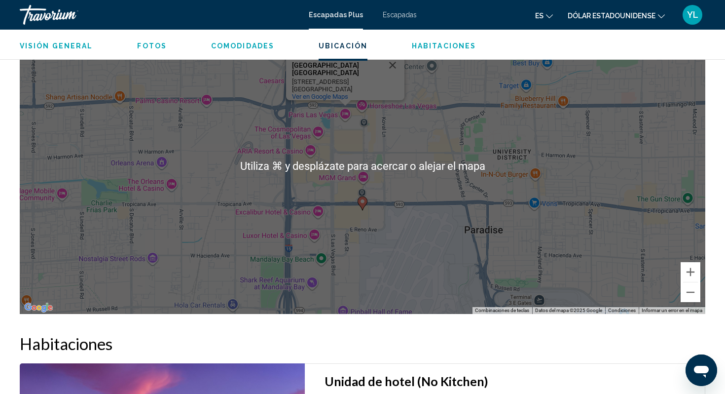
scroll to position [1188, 0]
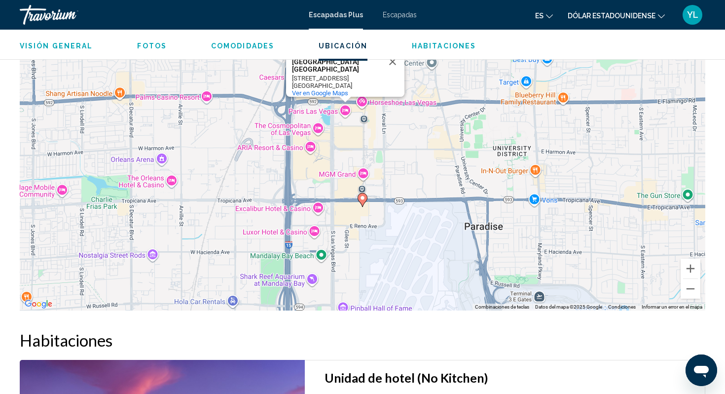
click at [347, 330] on h2 "Habitaciones" at bounding box center [362, 340] width 685 height 20
